Goal: Information Seeking & Learning: Understand process/instructions

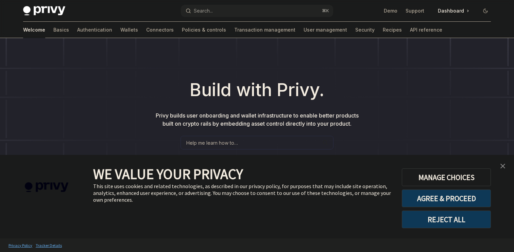
scroll to position [41, 0]
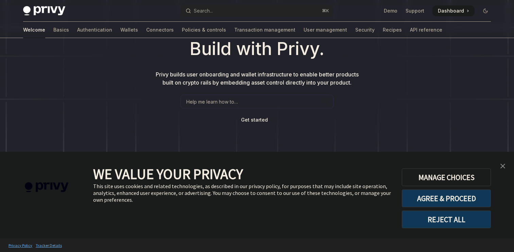
type textarea "*"
click at [244, 104] on div "Help me learn how to…" at bounding box center [256, 102] width 153 height 14
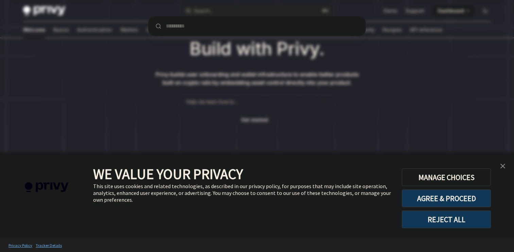
click at [246, 112] on div at bounding box center [257, 126] width 514 height 252
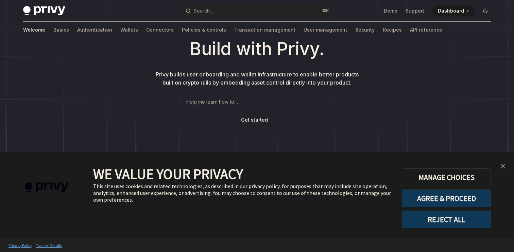
click at [450, 223] on button "REJECT ALL" at bounding box center [446, 220] width 89 height 18
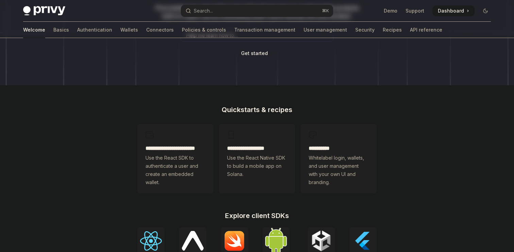
scroll to position [119, 0]
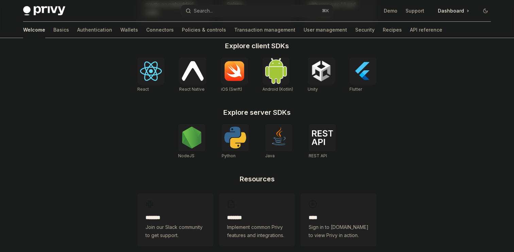
scroll to position [288, 0]
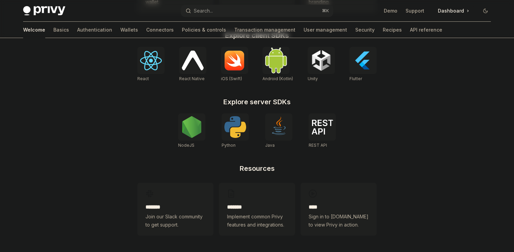
click at [227, 121] on img at bounding box center [235, 127] width 22 height 22
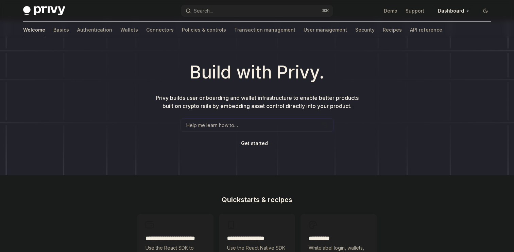
scroll to position [14, 0]
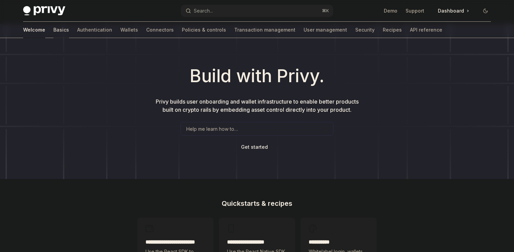
click at [53, 25] on link "Basics" at bounding box center [61, 30] width 16 height 16
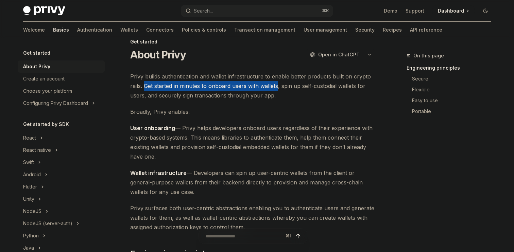
drag, startPoint x: 144, startPoint y: 88, endPoint x: 277, endPoint y: 88, distance: 132.5
click at [277, 88] on span "Privy builds authentication and wallet infrastructure to enable better products…" at bounding box center [252, 86] width 245 height 29
click at [272, 90] on div at bounding box center [272, 90] width 0 height 0
click at [290, 111] on span "Broadly, Privy enables:" at bounding box center [252, 112] width 245 height 10
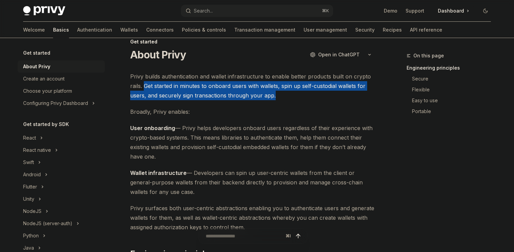
drag, startPoint x: 283, startPoint y: 99, endPoint x: 144, endPoint y: 89, distance: 139.3
click at [144, 89] on span "Privy builds authentication and wallet infrastructure to enable better products…" at bounding box center [252, 86] width 245 height 29
click at [140, 73] on div at bounding box center [140, 73] width 0 height 0
click at [167, 152] on span "User onboarding — Privy helps developers onboard users regardless of their expe…" at bounding box center [252, 142] width 245 height 38
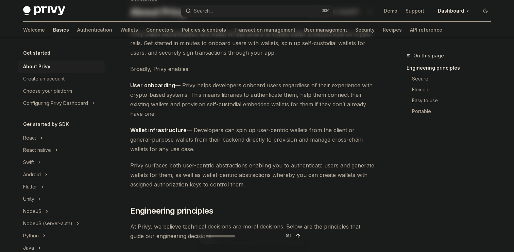
scroll to position [34, 0]
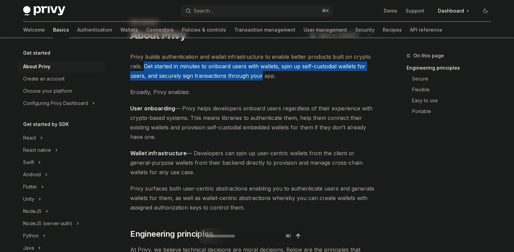
drag, startPoint x: 144, startPoint y: 68, endPoint x: 259, endPoint y: 79, distance: 115.7
click at [259, 79] on span "Privy builds authentication and wallet infrastructure to enable better products…" at bounding box center [252, 66] width 245 height 29
drag, startPoint x: 276, startPoint y: 79, endPoint x: 144, endPoint y: 67, distance: 132.3
click at [144, 67] on span "Privy builds authentication and wallet infrastructure to enable better products…" at bounding box center [252, 66] width 245 height 29
click at [140, 53] on div at bounding box center [140, 53] width 0 height 0
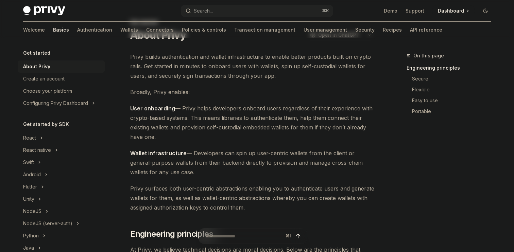
drag, startPoint x: 251, startPoint y: 151, endPoint x: 246, endPoint y: 157, distance: 7.7
drag, startPoint x: 252, startPoint y: 152, endPoint x: 245, endPoint y: 158, distance: 9.4
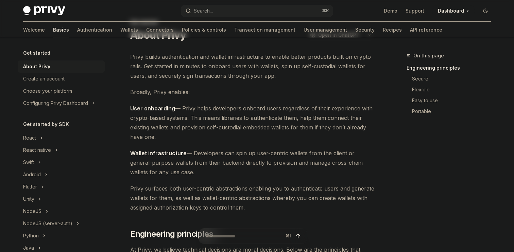
click at [336, 161] on span "Wallet infrastructure — Developers can spin up user-centric wallets from the cl…" at bounding box center [252, 162] width 245 height 29
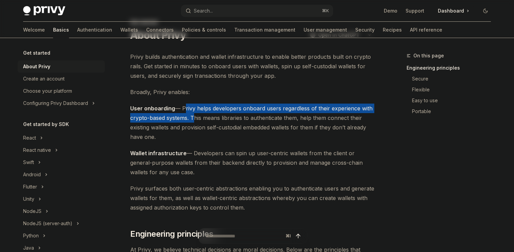
drag, startPoint x: 182, startPoint y: 110, endPoint x: 192, endPoint y: 118, distance: 12.3
click at [192, 118] on span "User onboarding — Privy helps developers onboard users regardless of their expe…" at bounding box center [252, 123] width 245 height 38
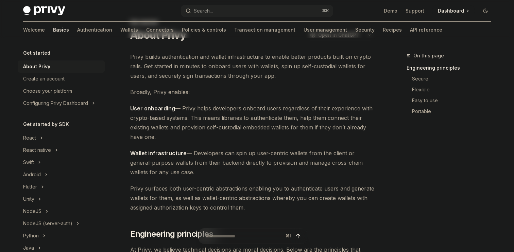
click at [204, 118] on span "User onboarding — Privy helps developers onboard users regardless of their expe…" at bounding box center [252, 123] width 245 height 38
drag, startPoint x: 196, startPoint y: 120, endPoint x: 202, endPoint y: 137, distance: 18.6
click at [202, 137] on span "User onboarding — Privy helps developers onboard users regardless of their expe…" at bounding box center [252, 123] width 245 height 38
click at [203, 151] on span "Wallet infrastructure — Developers can spin up user-centric wallets from the cl…" at bounding box center [252, 162] width 245 height 29
drag, startPoint x: 192, startPoint y: 119, endPoint x: 192, endPoint y: 135, distance: 16.3
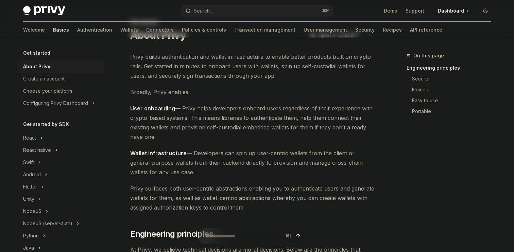
click at [192, 135] on span "User onboarding — Privy helps developers onboard users regardless of their expe…" at bounding box center [252, 123] width 245 height 38
click at [188, 141] on div at bounding box center [188, 141] width 0 height 0
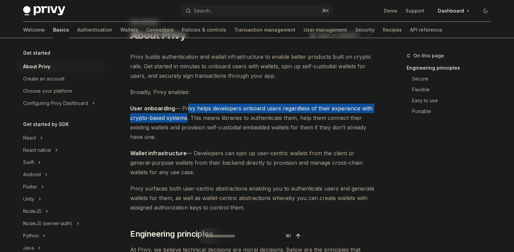
drag, startPoint x: 184, startPoint y: 109, endPoint x: 184, endPoint y: 119, distance: 9.5
click at [184, 119] on span "User onboarding — Privy helps developers onboard users regardless of their expe…" at bounding box center [252, 123] width 245 height 38
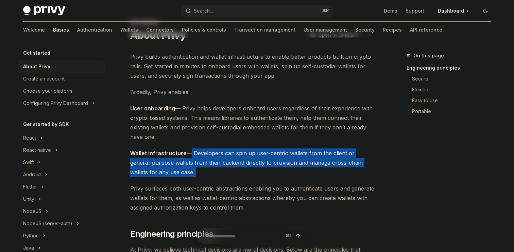
drag, startPoint x: 187, startPoint y: 155, endPoint x: 196, endPoint y: 177, distance: 23.3
click at [192, 176] on div at bounding box center [192, 176] width 0 height 0
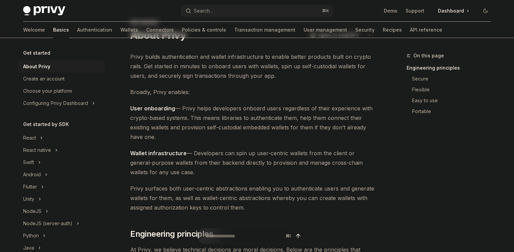
drag, startPoint x: 194, startPoint y: 99, endPoint x: 220, endPoint y: 114, distance: 31.1
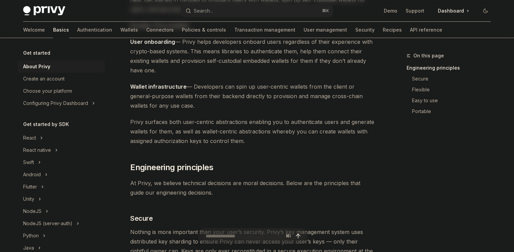
scroll to position [111, 0]
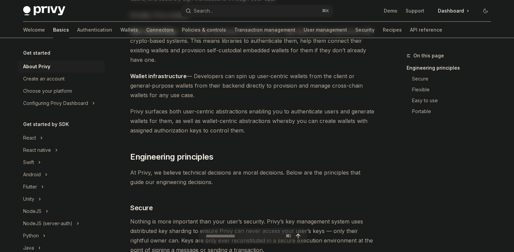
click at [146, 109] on span "Privy surfaces both user-centric abstractions enabling you to authenticate user…" at bounding box center [252, 121] width 245 height 29
click at [142, 99] on div at bounding box center [142, 99] width 0 height 0
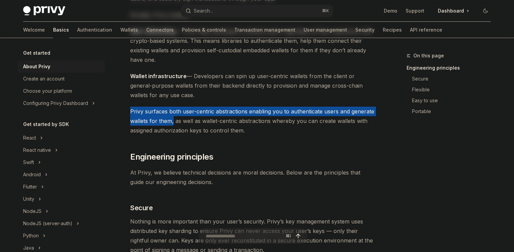
drag, startPoint x: 127, startPoint y: 110, endPoint x: 172, endPoint y: 121, distance: 46.6
click at [168, 125] on div at bounding box center [168, 125] width 0 height 0
click at [171, 130] on span "Privy surfaces both user-centric abstractions enabling you to authenticate user…" at bounding box center [252, 121] width 245 height 29
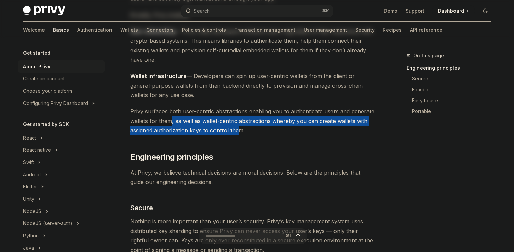
drag, startPoint x: 172, startPoint y: 125, endPoint x: 242, endPoint y: 131, distance: 70.2
click at [242, 131] on span "Privy surfaces both user-centric abstractions enabling you to authenticate user…" at bounding box center [252, 121] width 245 height 29
click at [237, 134] on div at bounding box center [237, 134] width 0 height 0
drag, startPoint x: 187, startPoint y: 195, endPoint x: 258, endPoint y: 207, distance: 71.7
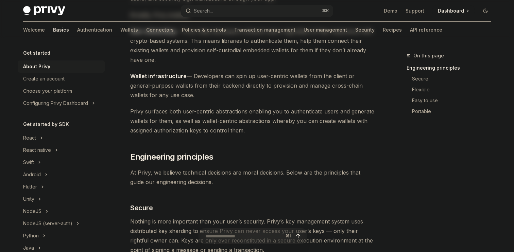
drag, startPoint x: 258, startPoint y: 207, endPoint x: 184, endPoint y: 192, distance: 74.9
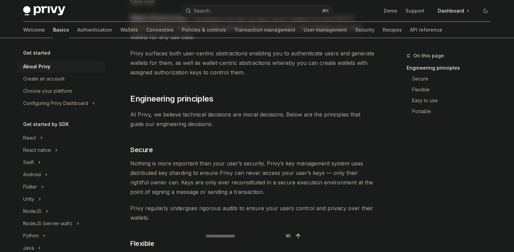
scroll to position [174, 0]
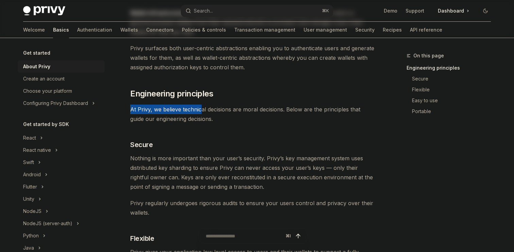
drag, startPoint x: 129, startPoint y: 112, endPoint x: 207, endPoint y: 112, distance: 77.8
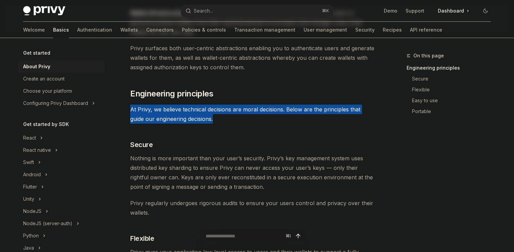
drag, startPoint x: 200, startPoint y: 121, endPoint x: 129, endPoint y: 107, distance: 72.5
click at [124, 96] on div at bounding box center [124, 96] width 0 height 0
click at [159, 176] on span "Nothing is more important than your user’s security. Privy’s key management sys…" at bounding box center [252, 173] width 245 height 38
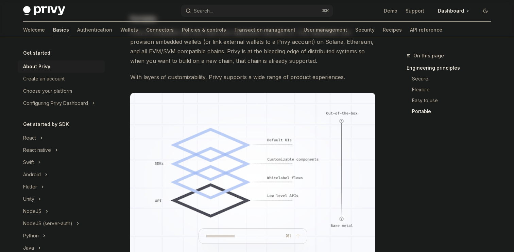
scroll to position [507, 0]
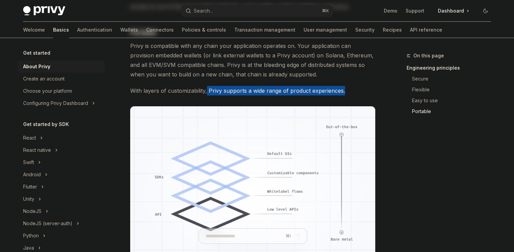
drag, startPoint x: 208, startPoint y: 91, endPoint x: 349, endPoint y: 91, distance: 141.3
click at [349, 91] on span "With layers of customizability, Privy supports a wide range of product experien…" at bounding box center [252, 91] width 245 height 10
click at [344, 94] on div at bounding box center [344, 94] width 0 height 0
click at [402, 182] on div "On this page Engineering principles Secure Flexible Easy to use Portable" at bounding box center [444, 152] width 103 height 200
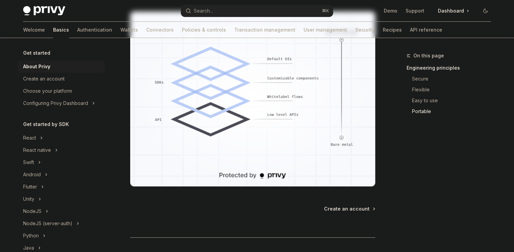
scroll to position [604, 0]
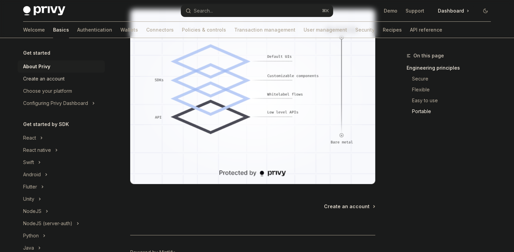
click at [94, 75] on div "Create an account" at bounding box center [61, 79] width 77 height 8
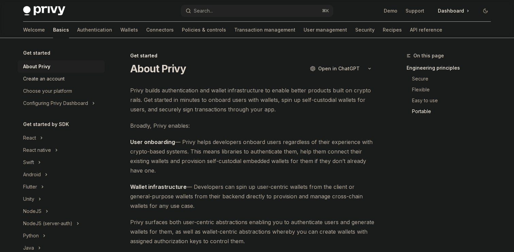
click at [94, 75] on div "Create an account" at bounding box center [61, 79] width 77 height 8
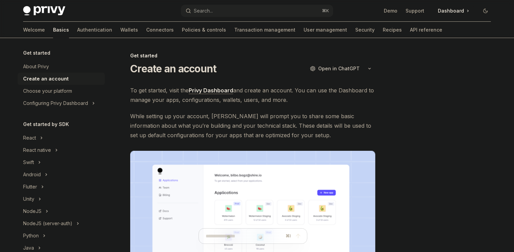
scroll to position [15, 0]
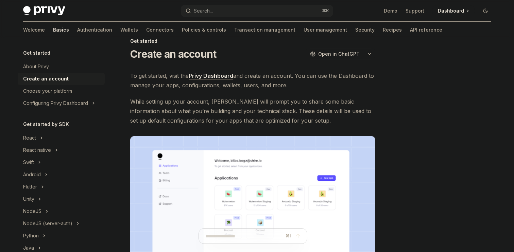
drag, startPoint x: 298, startPoint y: 77, endPoint x: 298, endPoint y: 84, distance: 7.1
click at [298, 84] on span "To get started, visit the Privy Dashboard and create an account. You can use th…" at bounding box center [252, 80] width 245 height 19
click at [306, 84] on span "To get started, visit the Privy Dashboard and create an account. You can use th…" at bounding box center [252, 80] width 245 height 19
drag, startPoint x: 295, startPoint y: 76, endPoint x: 294, endPoint y: 85, distance: 8.8
click at [294, 85] on span "To get started, visit the Privy Dashboard and create an account. You can use th…" at bounding box center [252, 80] width 245 height 19
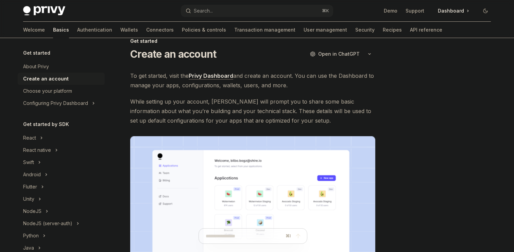
click at [290, 89] on div at bounding box center [290, 89] width 0 height 0
click at [335, 116] on span "While setting up your account, Privy will prompt you to share some basic inform…" at bounding box center [252, 111] width 245 height 29
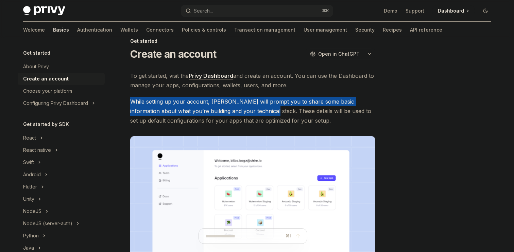
drag, startPoint x: 124, startPoint y: 102, endPoint x: 250, endPoint y: 112, distance: 126.7
click at [250, 112] on div "Get started Create an account OpenAI Open in ChatGPT OpenAI Open in ChatGPT To …" at bounding box center [188, 229] width 375 height 384
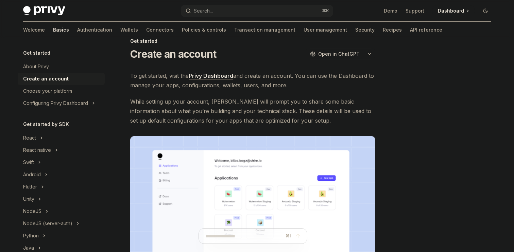
click at [250, 113] on span "While setting up your account, Privy will prompt you to share some basic inform…" at bounding box center [252, 111] width 245 height 29
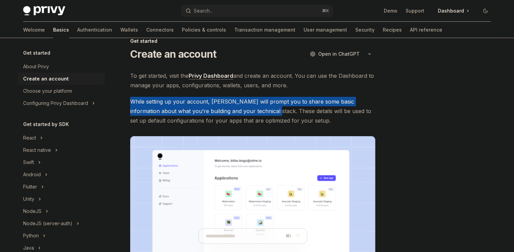
drag, startPoint x: 251, startPoint y: 111, endPoint x: 128, endPoint y: 99, distance: 123.6
click at [128, 99] on div "Get started Create an account OpenAI Open in ChatGPT OpenAI Open in ChatGPT To …" at bounding box center [188, 229] width 375 height 384
click at [124, 89] on div at bounding box center [124, 89] width 0 height 0
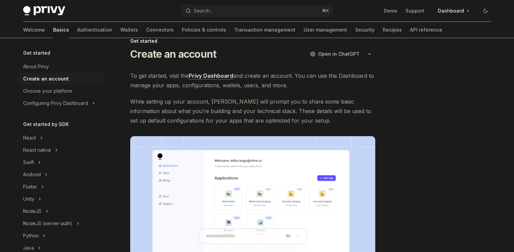
click at [128, 95] on div "Get started Create an account OpenAI Open in ChatGPT OpenAI Open in ChatGPT To …" at bounding box center [188, 229] width 375 height 384
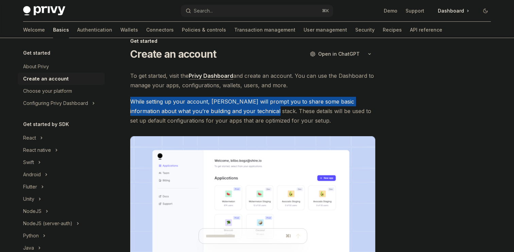
drag, startPoint x: 128, startPoint y: 99, endPoint x: 247, endPoint y: 111, distance: 119.9
click at [248, 111] on div "Get started Create an account OpenAI Open in ChatGPT OpenAI Open in ChatGPT To …" at bounding box center [188, 229] width 375 height 384
click at [243, 115] on div at bounding box center [243, 115] width 0 height 0
drag, startPoint x: 182, startPoint y: 187, endPoint x: 199, endPoint y: 207, distance: 26.8
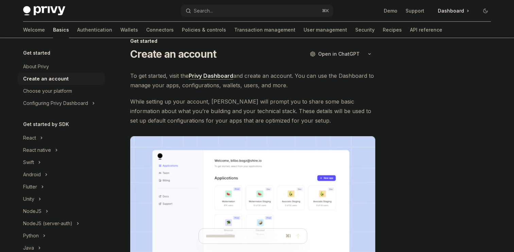
drag, startPoint x: 199, startPoint y: 207, endPoint x: 188, endPoint y: 183, distance: 26.9
click at [380, 147] on div "Get started Create an account OpenAI Open in ChatGPT OpenAI Open in ChatGPT To …" at bounding box center [257, 221] width 478 height 397
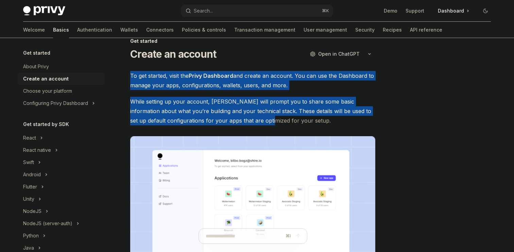
drag, startPoint x: 127, startPoint y: 75, endPoint x: 259, endPoint y: 116, distance: 137.9
click at [258, 116] on div "Get started Create an account OpenAI Open in ChatGPT OpenAI Open in ChatGPT To …" at bounding box center [188, 229] width 375 height 384
drag, startPoint x: 293, startPoint y: 122, endPoint x: 134, endPoint y: 74, distance: 166.0
click at [134, 74] on div "To get started, visit the Privy Dashboard and create an account. You can use th…" at bounding box center [252, 191] width 245 height 240
click at [134, 74] on span "To get started, visit the Privy Dashboard and create an account. You can use th…" at bounding box center [252, 80] width 245 height 19
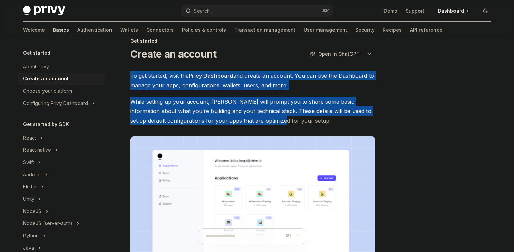
drag, startPoint x: 127, startPoint y: 74, endPoint x: 267, endPoint y: 123, distance: 147.7
click at [266, 123] on div "Get started Create an account OpenAI Open in ChatGPT OpenAI Open in ChatGPT To …" at bounding box center [188, 229] width 375 height 384
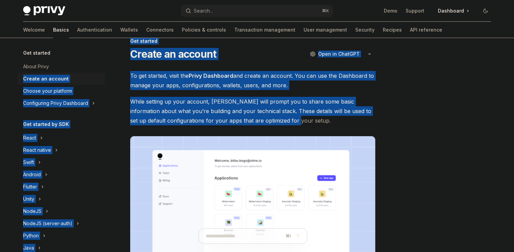
drag, startPoint x: 282, startPoint y: 124, endPoint x: 115, endPoint y: 71, distance: 175.2
click at [115, 71] on div "Get started About Privy Create an account Choose your platform Configuring Priv…" at bounding box center [257, 221] width 500 height 397
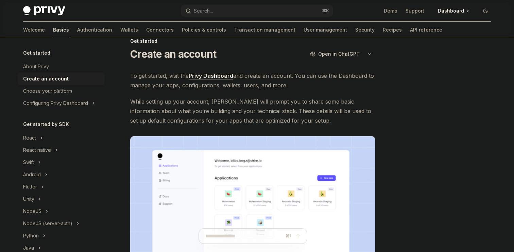
click at [124, 71] on div "Get started Create an account OpenAI Open in ChatGPT OpenAI Open in ChatGPT To …" at bounding box center [188, 229] width 375 height 384
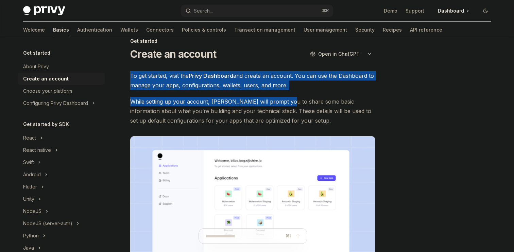
drag, startPoint x: 122, startPoint y: 73, endPoint x: 284, endPoint y: 106, distance: 165.0
click at [284, 106] on div "Get started Create an account OpenAI Open in ChatGPT OpenAI Open in ChatGPT To …" at bounding box center [188, 229] width 375 height 384
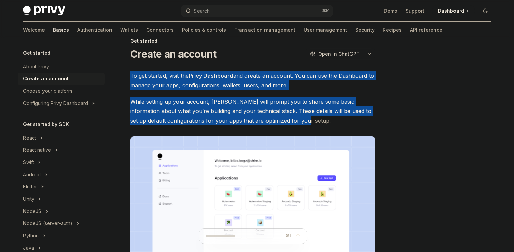
drag, startPoint x: 300, startPoint y: 124, endPoint x: 126, endPoint y: 74, distance: 180.6
click at [126, 74] on div "Get started Create an account OpenAI Open in ChatGPT OpenAI Open in ChatGPT To …" at bounding box center [188, 229] width 375 height 384
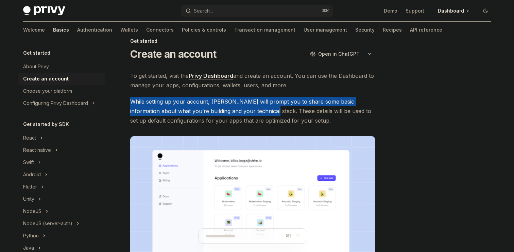
drag, startPoint x: 129, startPoint y: 102, endPoint x: 249, endPoint y: 111, distance: 120.6
click at [250, 111] on div "Get started Create an account OpenAI Open in ChatGPT OpenAI Open in ChatGPT To …" at bounding box center [188, 229] width 375 height 384
click at [245, 115] on div at bounding box center [245, 115] width 0 height 0
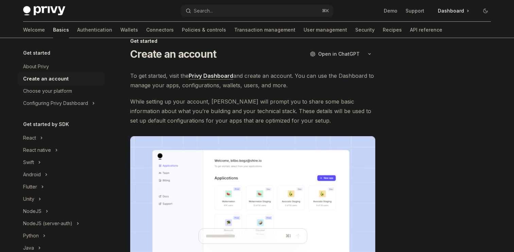
click at [257, 112] on span "While setting up your account, Privy will prompt you to share some basic inform…" at bounding box center [252, 111] width 245 height 29
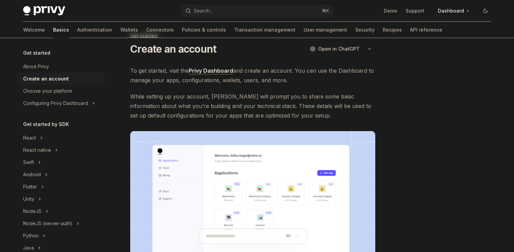
scroll to position [21, 0]
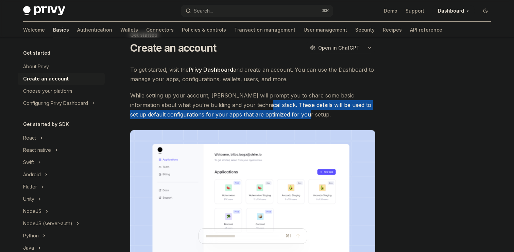
drag, startPoint x: 247, startPoint y: 106, endPoint x: 293, endPoint y: 118, distance: 47.3
click at [293, 118] on span "While setting up your account, Privy will prompt you to share some basic inform…" at bounding box center [252, 105] width 245 height 29
click at [288, 118] on div at bounding box center [288, 118] width 0 height 0
click at [303, 104] on span "While setting up your account, Privy will prompt you to share some basic inform…" at bounding box center [252, 105] width 245 height 29
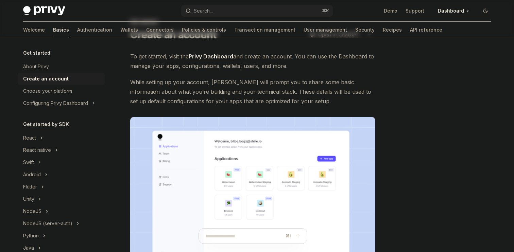
scroll to position [0, 0]
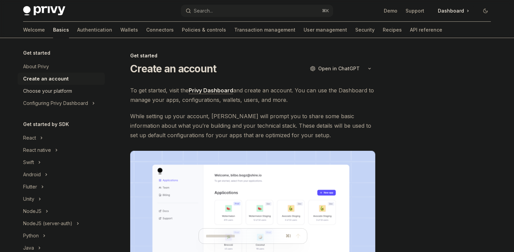
click at [72, 90] on div "Choose your platform" at bounding box center [61, 91] width 77 height 8
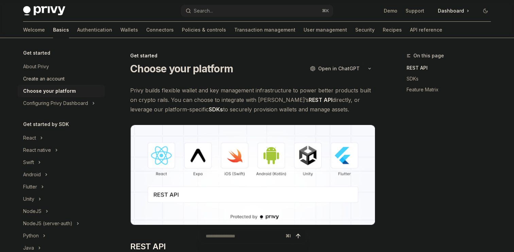
click at [62, 76] on div "Create an account" at bounding box center [43, 79] width 41 height 8
type textarea "*"
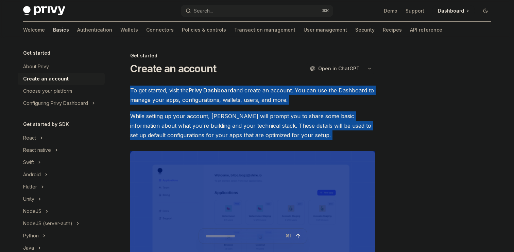
drag, startPoint x: 125, startPoint y: 88, endPoint x: 288, endPoint y: 153, distance: 175.5
click at [285, 152] on div "Get started Create an account OpenAI Open in ChatGPT OpenAI Open in ChatGPT To …" at bounding box center [188, 244] width 375 height 384
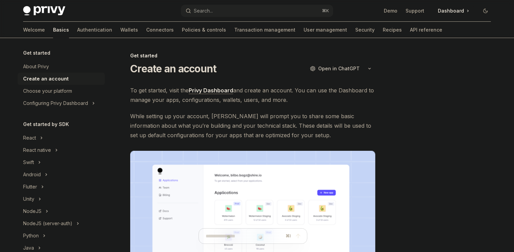
click at [292, 135] on span "While setting up your account, Privy will prompt you to share some basic inform…" at bounding box center [252, 125] width 245 height 29
click at [226, 91] on link "Privy Dashboard" at bounding box center [211, 90] width 45 height 7
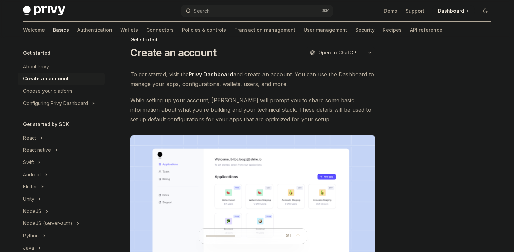
scroll to position [21, 0]
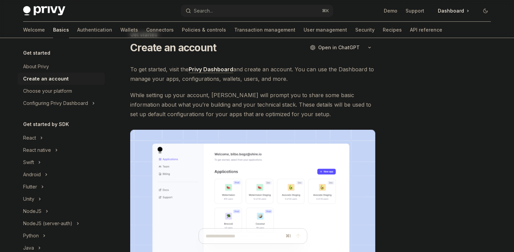
click at [208, 73] on span "To get started, visit the Privy Dashboard and create an account. You can use th…" at bounding box center [252, 74] width 245 height 19
click at [208, 73] on link "Privy Dashboard" at bounding box center [211, 69] width 45 height 7
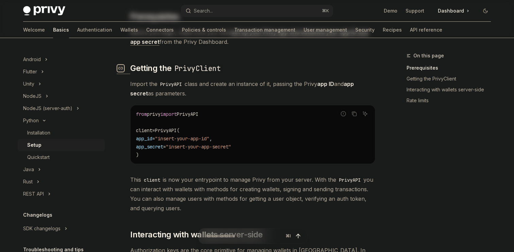
scroll to position [79, 0]
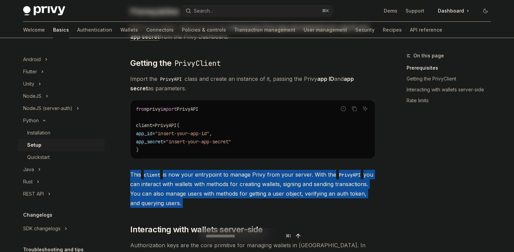
drag, startPoint x: 132, startPoint y: 175, endPoint x: 215, endPoint y: 214, distance: 91.3
click at [214, 214] on div "​ Prerequisites Before you begin, make sure you have set up your Privy app and …" at bounding box center [252, 217] width 245 height 423
click at [215, 214] on div "​ Prerequisites Before you begin, make sure you have set up your Privy app and …" at bounding box center [252, 217] width 245 height 423
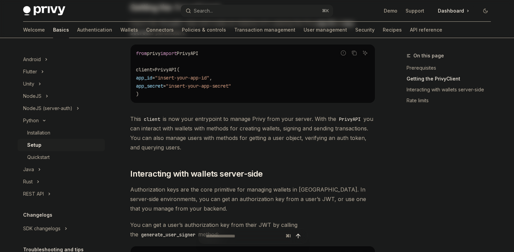
scroll to position [138, 0]
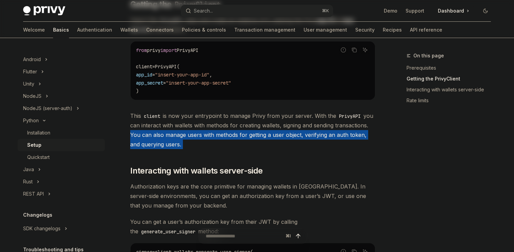
drag, startPoint x: 161, startPoint y: 136, endPoint x: 213, endPoint y: 151, distance: 54.1
click at [213, 151] on div "​ Prerequisites Before you begin, make sure you have set up your Privy app and …" at bounding box center [252, 158] width 245 height 423
click at [208, 148] on div at bounding box center [208, 148] width 0 height 0
click at [227, 152] on div "​ Prerequisites Before you begin, make sure you have set up your Privy app and …" at bounding box center [252, 158] width 245 height 423
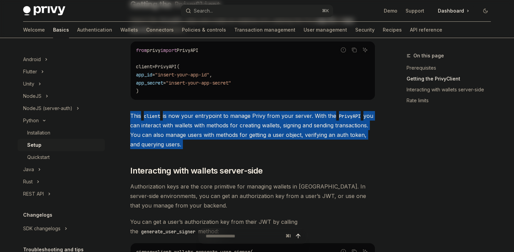
drag, startPoint x: 221, startPoint y: 150, endPoint x: 125, endPoint y: 112, distance: 103.4
click at [125, 112] on div "Python Setup OpenAI Open in ChatGPT OpenAI Open in ChatGPT ​ Prerequisites Befo…" at bounding box center [188, 196] width 375 height 566
click at [137, 119] on span "This client is now your entrypoint to manage Privy from your server. With the P…" at bounding box center [252, 130] width 245 height 38
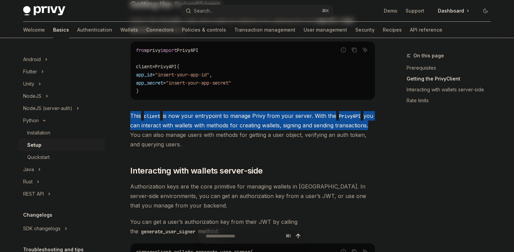
drag, startPoint x: 129, startPoint y: 113, endPoint x: 161, endPoint y: 133, distance: 37.7
click at [161, 133] on div "Python Setup OpenAI Open in ChatGPT OpenAI Open in ChatGPT ​ Prerequisites Befo…" at bounding box center [188, 196] width 375 height 566
click at [157, 139] on div at bounding box center [157, 139] width 0 height 0
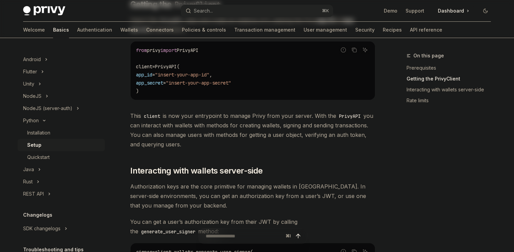
click at [161, 148] on span "This client is now your entrypoint to manage Privy from your server. With the P…" at bounding box center [252, 130] width 245 height 38
drag, startPoint x: 162, startPoint y: 137, endPoint x: 214, endPoint y: 147, distance: 52.8
click at [214, 147] on span "This client is now your entrypoint to manage Privy from your server. With the P…" at bounding box center [252, 130] width 245 height 38
click at [210, 148] on div at bounding box center [210, 148] width 0 height 0
click at [195, 144] on span "This client is now your entrypoint to manage Privy from your server. With the P…" at bounding box center [252, 130] width 245 height 38
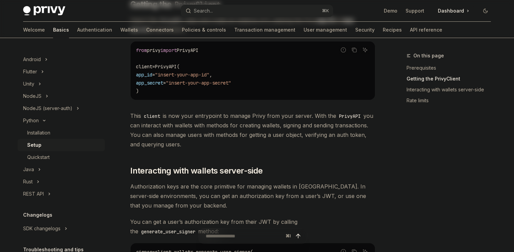
drag, startPoint x: 164, startPoint y: 135, endPoint x: 240, endPoint y: 148, distance: 77.5
click at [238, 148] on span "This client is now your entrypoint to manage Privy from your server. With the P…" at bounding box center [252, 130] width 245 height 38
click at [234, 148] on div at bounding box center [234, 148] width 0 height 0
click at [240, 152] on div "​ Prerequisites Before you begin, make sure you have set up your Privy app and …" at bounding box center [252, 158] width 245 height 423
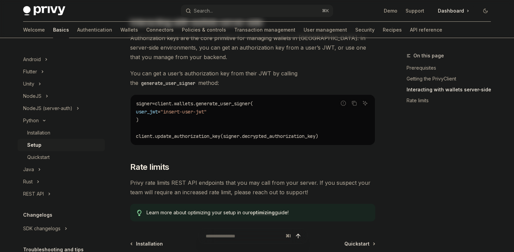
scroll to position [366, 0]
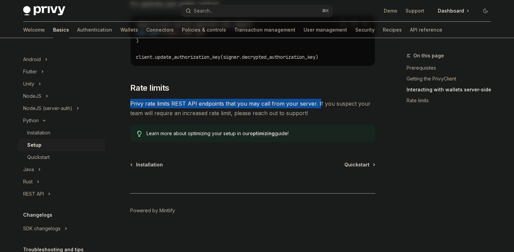
drag, startPoint x: 128, startPoint y: 108, endPoint x: 315, endPoint y: 105, distance: 187.2
click at [311, 107] on div at bounding box center [311, 107] width 0 height 0
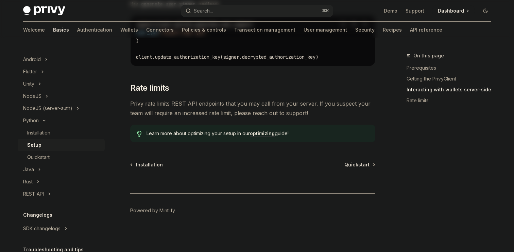
click at [315, 114] on span "Privy rate limits REST API endpoints that you may call from your server. If you…" at bounding box center [252, 108] width 245 height 19
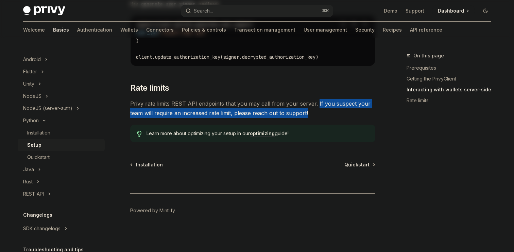
drag, startPoint x: 314, startPoint y: 104, endPoint x: 313, endPoint y: 113, distance: 9.2
click at [313, 112] on span "Privy rate limits REST API endpoints that you may call from your server. If you…" at bounding box center [252, 108] width 245 height 19
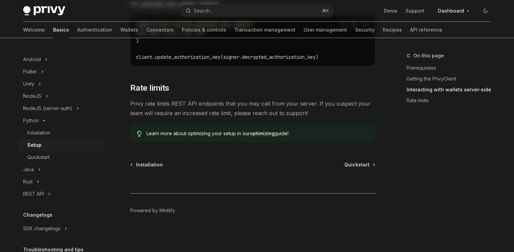
click at [313, 116] on span "Privy rate limits REST API endpoints that you may call from your server. If you…" at bounding box center [252, 108] width 245 height 19
drag, startPoint x: 315, startPoint y: 104, endPoint x: 315, endPoint y: 109, distance: 5.8
click at [315, 109] on span "Privy rate limits REST API endpoints that you may call from your server. If you…" at bounding box center [252, 108] width 245 height 19
click at [310, 113] on span "Privy rate limits REST API endpoints that you may call from your server. If you…" at bounding box center [252, 108] width 245 height 19
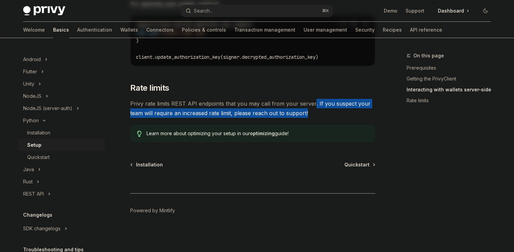
drag, startPoint x: 312, startPoint y: 105, endPoint x: 312, endPoint y: 121, distance: 16.0
click at [307, 137] on div at bounding box center [307, 137] width 0 height 0
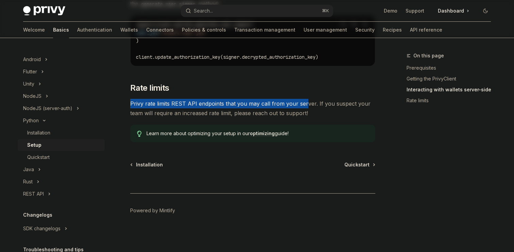
drag, startPoint x: 141, startPoint y: 102, endPoint x: 304, endPoint y: 102, distance: 162.4
click at [254, 138] on div "Learn more about optimizing your setup in our optimizing guide!" at bounding box center [252, 134] width 245 height 18
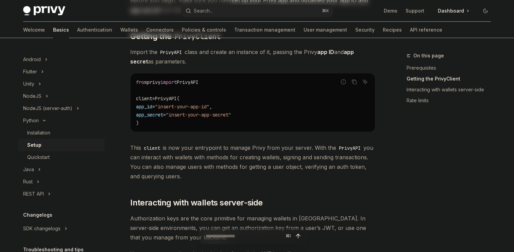
scroll to position [0, 0]
